Goal: Task Accomplishment & Management: Complete application form

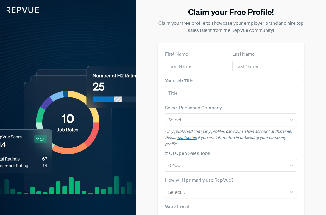
click at [180, 66] on input "text" at bounding box center [197, 66] width 65 height 13
type input "[PERSON_NAME]"
click at [258, 68] on input "text" at bounding box center [264, 66] width 65 height 13
type input "Pletscher"
click at [211, 89] on input "text" at bounding box center [231, 93] width 132 height 13
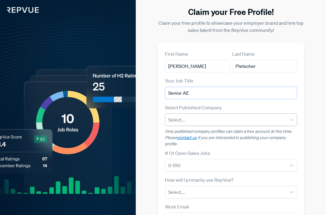
type input "Senior AE"
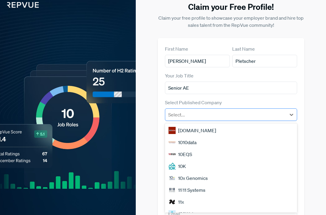
click at [199, 120] on div "Select..." at bounding box center [225, 114] width 121 height 11
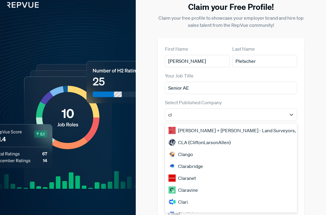
type input "c"
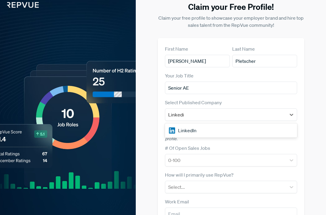
type input "Linkedin"
click at [204, 137] on div "LinkedIn" at bounding box center [231, 130] width 132 height 14
click at [194, 132] on div "LinkedIn" at bounding box center [231, 130] width 132 height 12
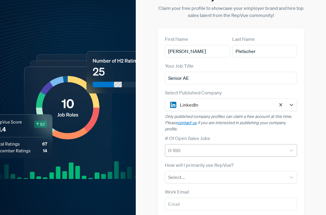
scroll to position [18, 0]
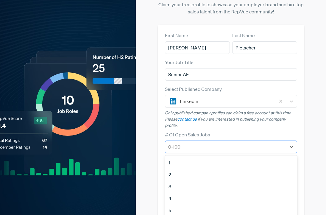
click at [181, 147] on div at bounding box center [225, 147] width 115 height 8
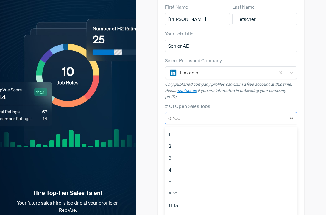
scroll to position [51, 0]
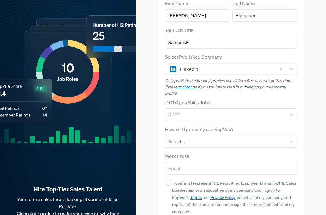
click at [198, 100] on label "# Of Open Sales Jobs" at bounding box center [187, 102] width 45 height 7
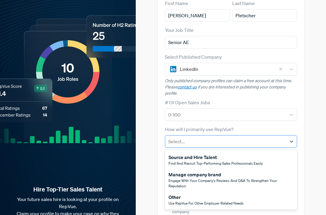
click at [187, 141] on div at bounding box center [225, 141] width 115 height 8
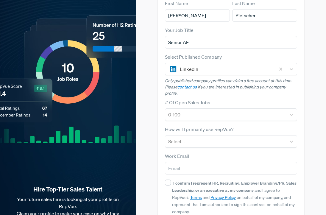
click at [252, 100] on div "# Of Open Sales Jobs 0-100" at bounding box center [231, 110] width 132 height 22
